Goal: Navigation & Orientation: Find specific page/section

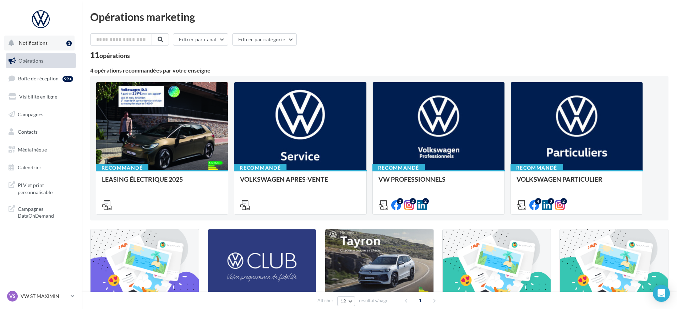
click at [52, 44] on button "Notifications 1" at bounding box center [39, 43] width 70 height 15
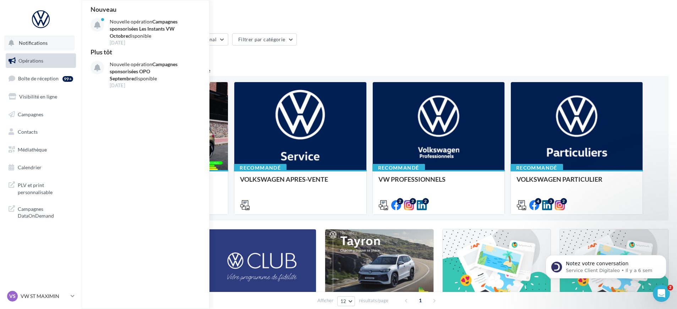
click at [50, 42] on button "Notifications Nouveau Nouvelle opération Campagnes sponsorisées Les Instants VW…" at bounding box center [39, 43] width 70 height 15
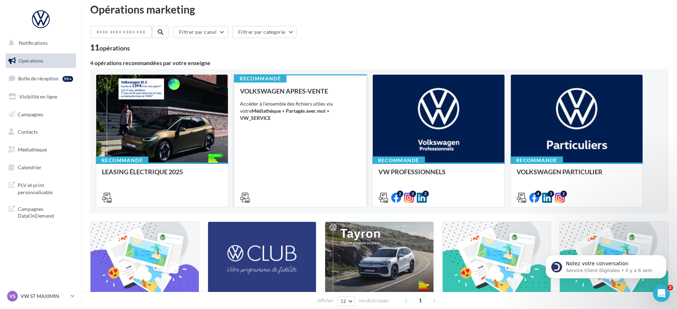
scroll to position [4, 0]
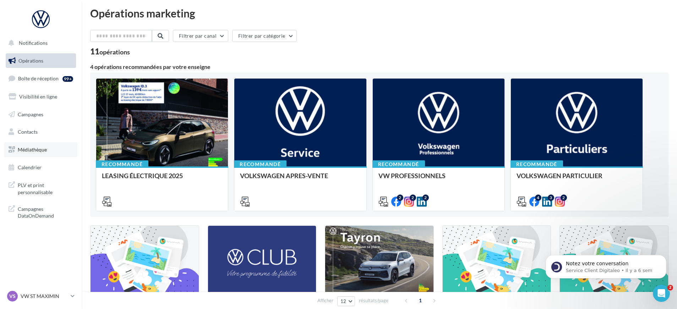
click at [38, 154] on link "Médiathèque" at bounding box center [40, 149] width 73 height 15
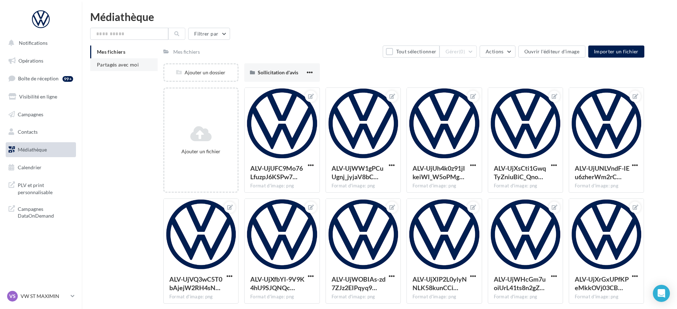
click at [121, 66] on span "Partagés avec moi" at bounding box center [118, 64] width 42 height 6
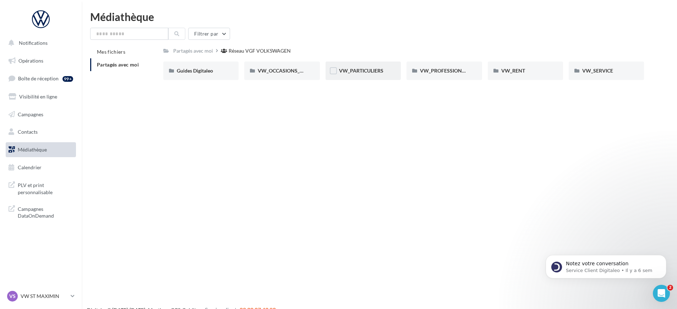
click at [368, 76] on div "VW_PARTICULIERS" at bounding box center [363, 70] width 75 height 18
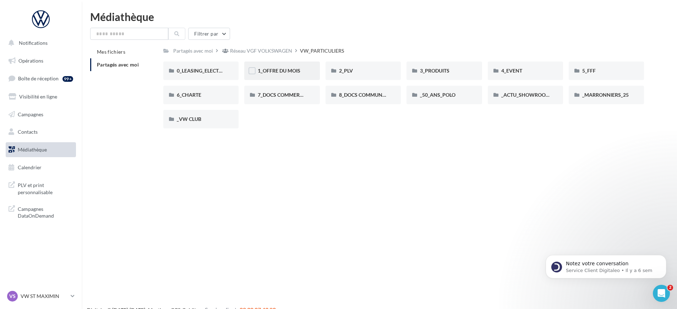
click at [275, 77] on div "1_OFFRE DU MOIS" at bounding box center [281, 70] width 75 height 18
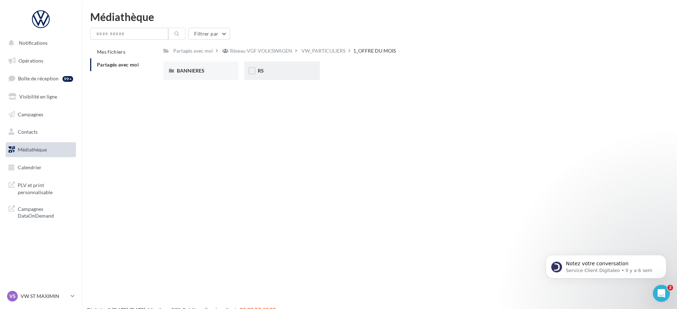
click at [287, 72] on div "RS" at bounding box center [282, 70] width 48 height 7
click at [199, 75] on div "AVEC PO" at bounding box center [200, 70] width 75 height 18
click at [223, 73] on div "ID.3" at bounding box center [201, 70] width 48 height 7
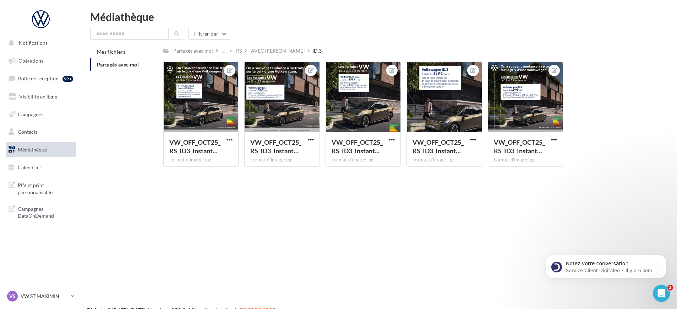
click at [40, 147] on span "Médiathèque" at bounding box center [32, 149] width 29 height 6
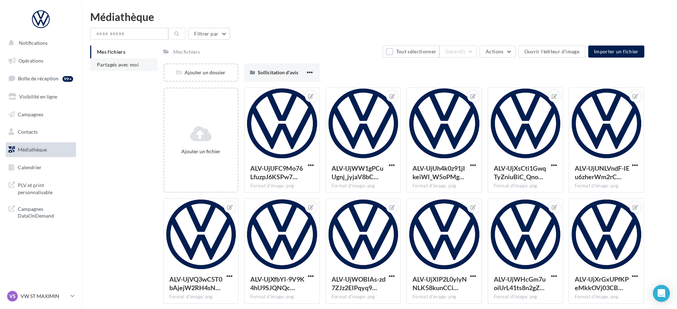
click at [122, 61] on span "Partagés avec moi" at bounding box center [118, 64] width 42 height 6
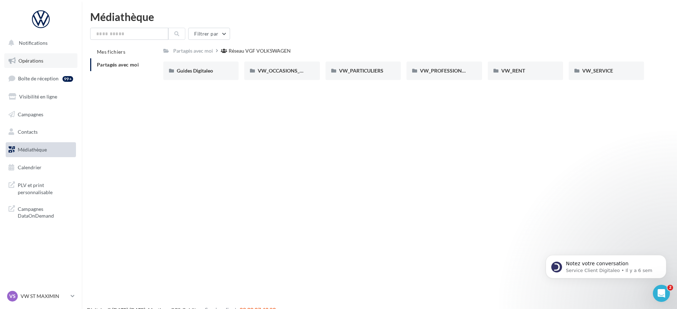
click at [45, 59] on link "Opérations" at bounding box center [40, 60] width 73 height 15
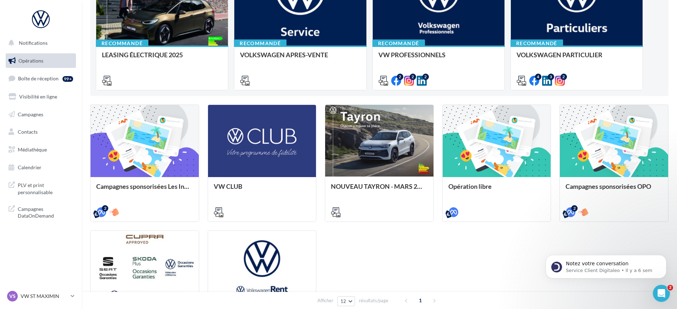
scroll to position [124, 0]
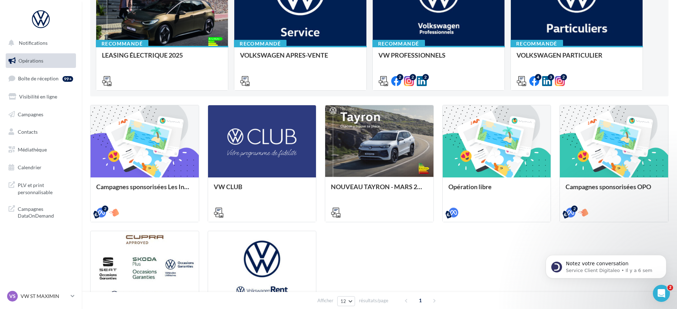
click at [203, 178] on div "Campagnes sponsorisées Les Instants VW Octobre META | Instants VW Octobre | Lea…" at bounding box center [379, 226] width 578 height 243
